Goal: Navigation & Orientation: Find specific page/section

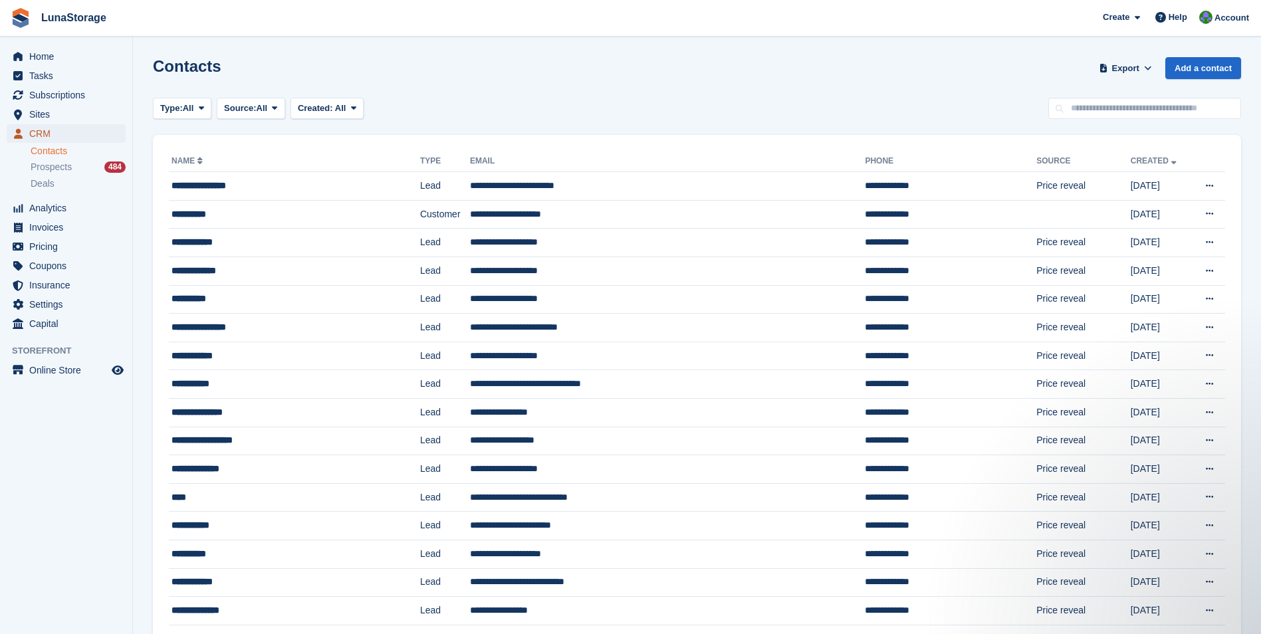
click at [49, 128] on span "CRM" at bounding box center [69, 133] width 80 height 19
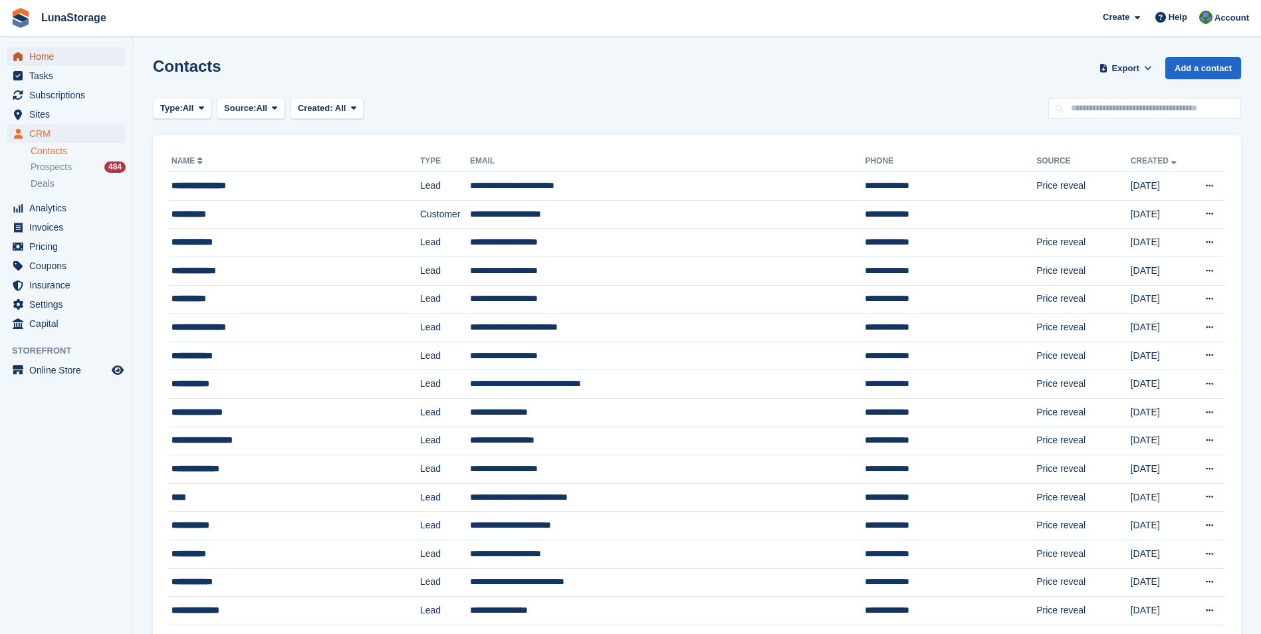
click at [31, 57] on span "Home" at bounding box center [69, 56] width 80 height 19
